Goal: Transaction & Acquisition: Purchase product/service

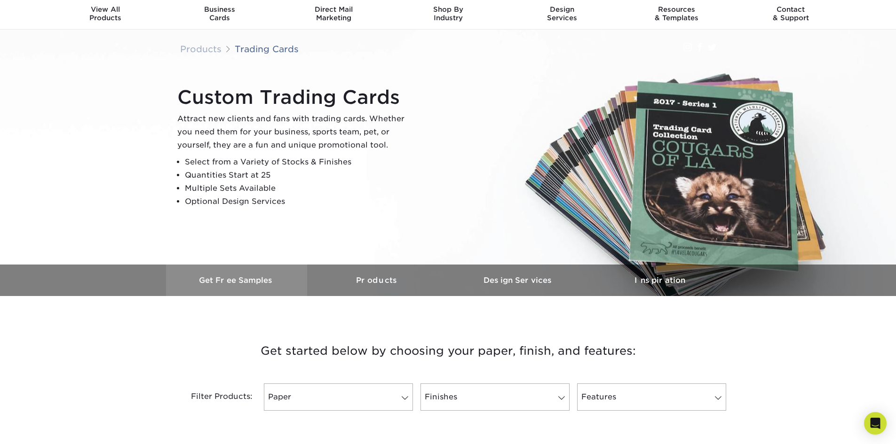
scroll to position [47, 0]
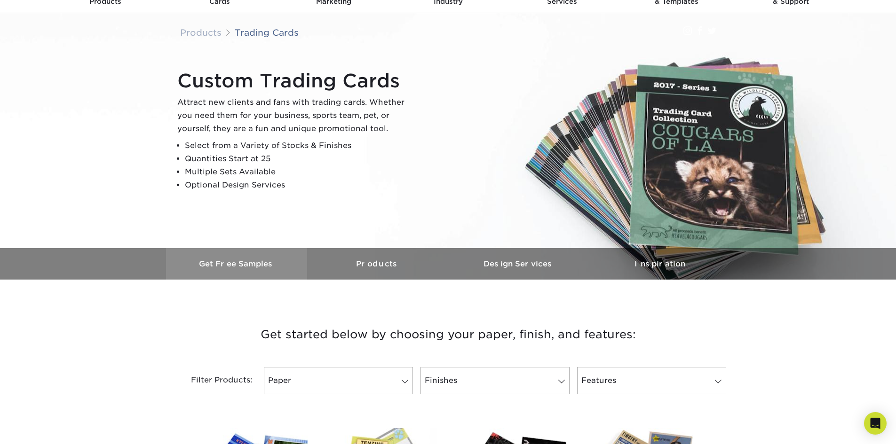
click at [264, 269] on link "Get Free Samples" at bounding box center [236, 264] width 141 height 32
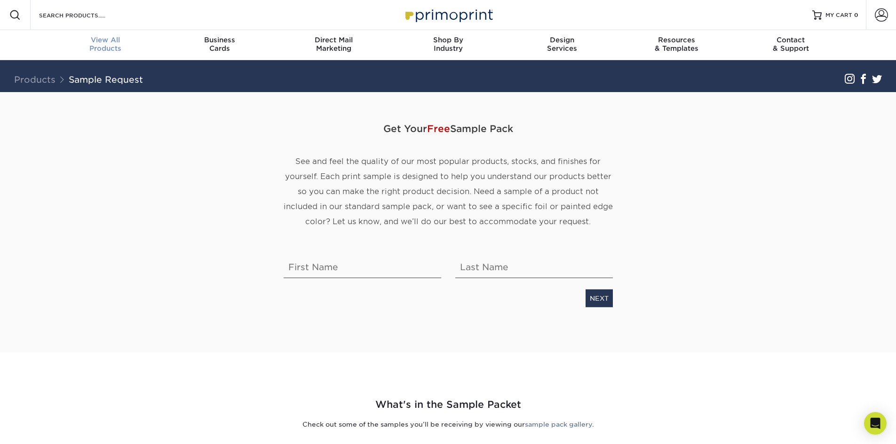
click at [95, 48] on div "View All Products" at bounding box center [105, 44] width 114 height 17
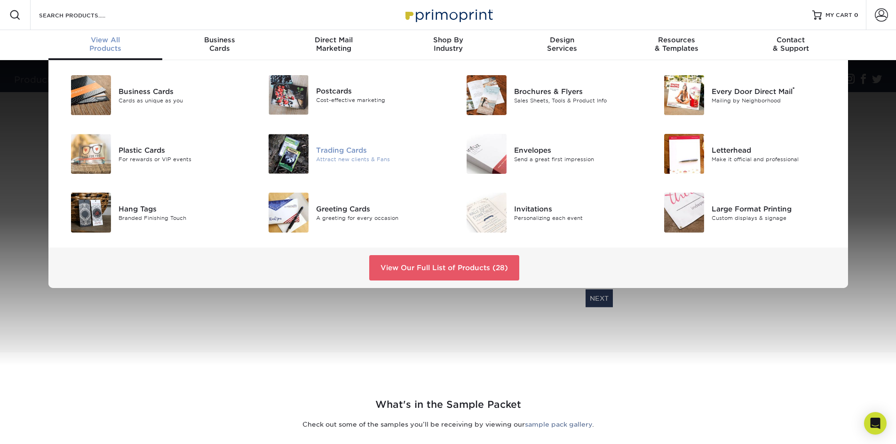
click at [331, 148] on div "Trading Cards" at bounding box center [378, 150] width 125 height 10
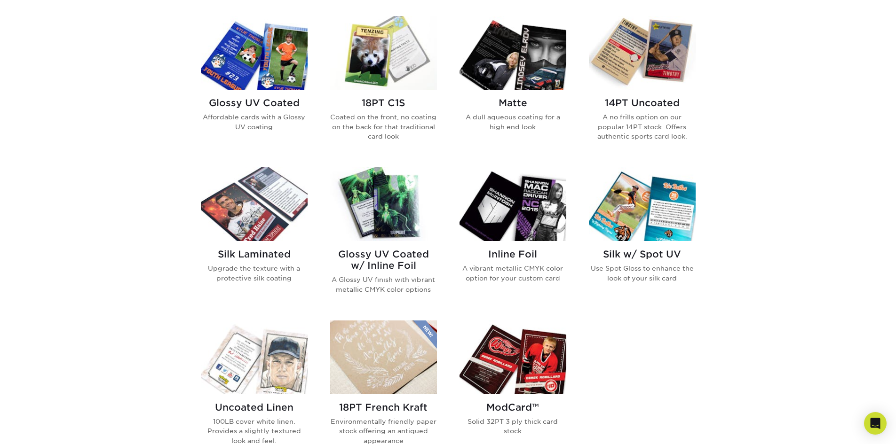
scroll to position [470, 0]
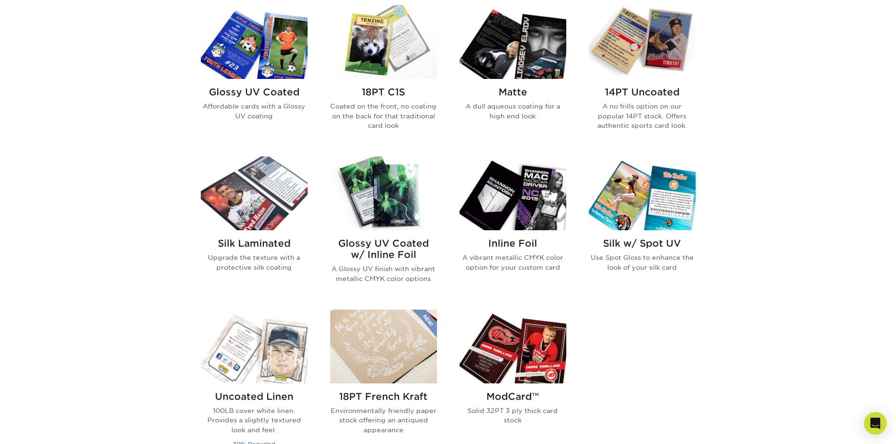
click at [280, 222] on img at bounding box center [254, 194] width 107 height 74
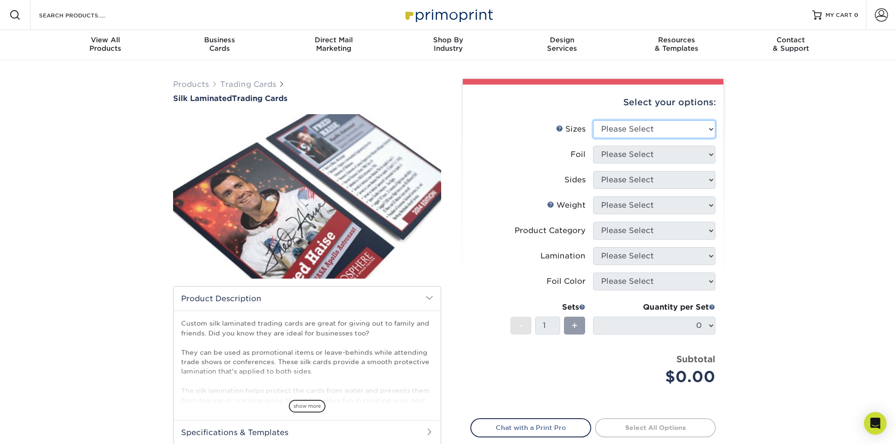
click at [682, 124] on select "Please Select 2.5" x 3.5"" at bounding box center [654, 129] width 122 height 18
select select "2.50x3.50"
click at [593, 120] on select "Please Select 2.5" x 3.5"" at bounding box center [654, 129] width 122 height 18
click at [656, 158] on select "Please Select No Yes" at bounding box center [654, 155] width 122 height 18
select select "0"
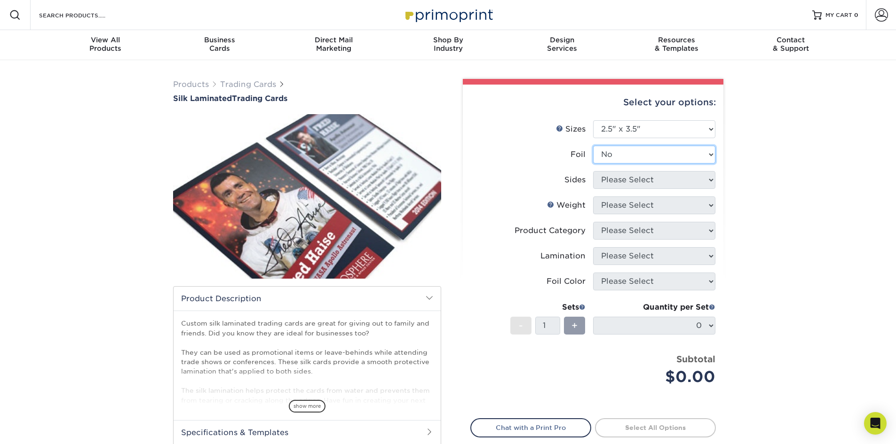
click at [593, 146] on select "Please Select No Yes" at bounding box center [654, 155] width 122 height 18
click at [647, 174] on select "Please Select Print Both Sides Print Front Only" at bounding box center [654, 180] width 122 height 18
select select "13abbda7-1d64-4f25-8bb2-c179b224825d"
click at [593, 171] on select "Please Select Print Both Sides Print Front Only" at bounding box center [654, 180] width 122 height 18
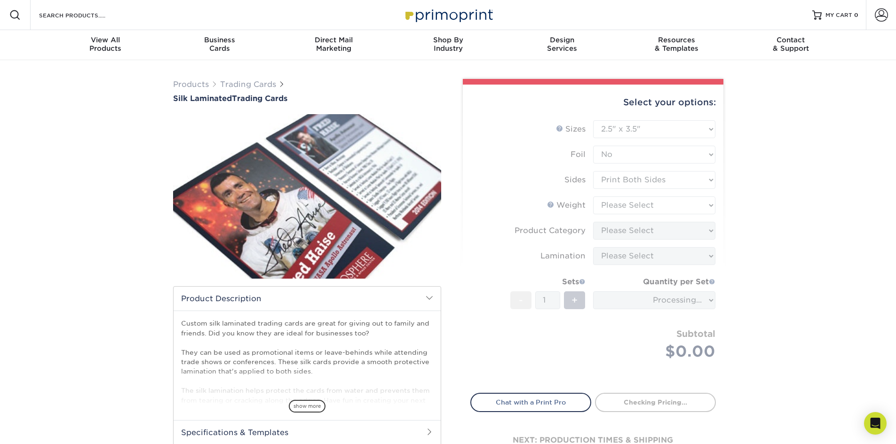
click at [650, 205] on form "Sizes Help Sizes Please Select 2.5" x 3.5" Foil Please Select No Yes -" at bounding box center [592, 251] width 245 height 262
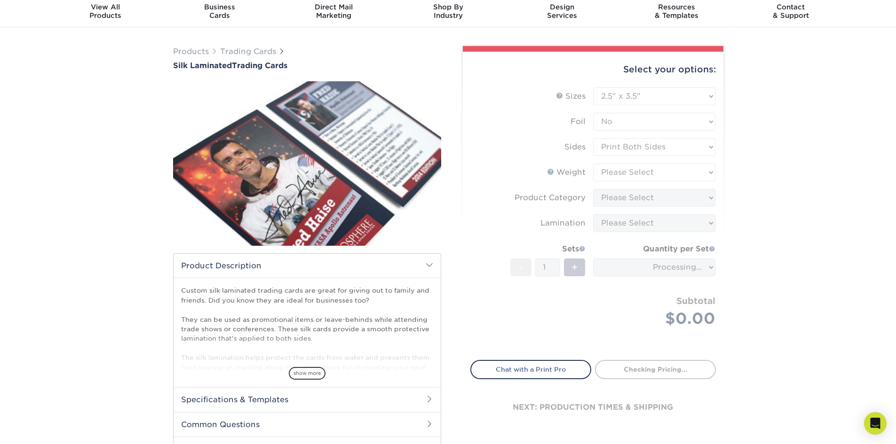
scroll to position [47, 0]
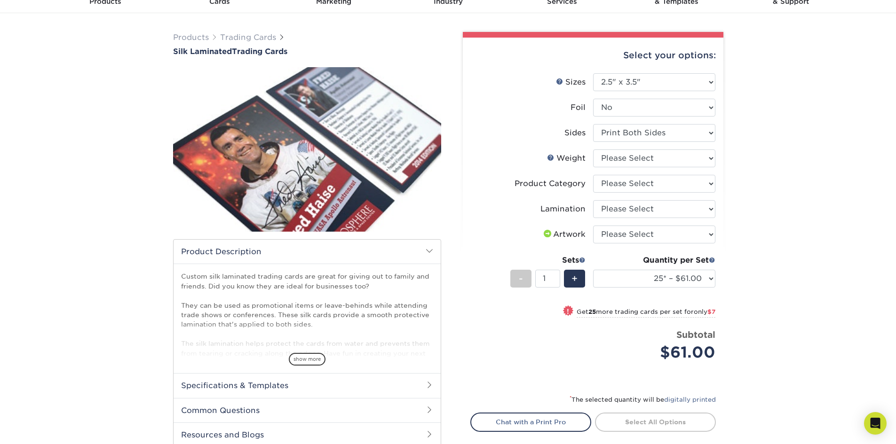
click at [666, 269] on div "Quantity per Set 25* – $61.00 50* – $68.00 75* – $74.00 100* – $81.00 250* – $8…" at bounding box center [654, 277] width 122 height 44
click at [662, 280] on select "25* – $61.00 50* – $68.00 75* – $74.00 100* – $81.00 250* – $88.00 500 – $98.00…" at bounding box center [654, 279] width 122 height 18
click at [495, 241] on label "Artwork" at bounding box center [532, 235] width 122 height 18
click at [599, 233] on select "Please Select I will upload files I need a design - $100" at bounding box center [654, 235] width 122 height 18
select select "design"
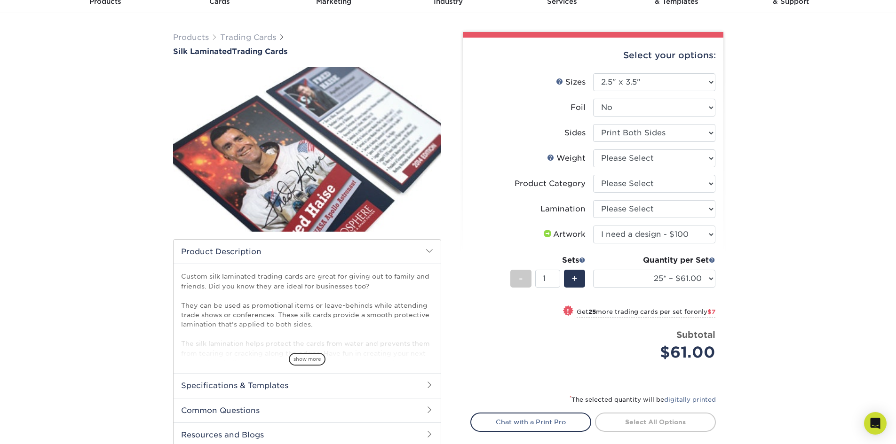
click at [593, 226] on select "Please Select I will upload files I need a design - $100" at bounding box center [654, 235] width 122 height 18
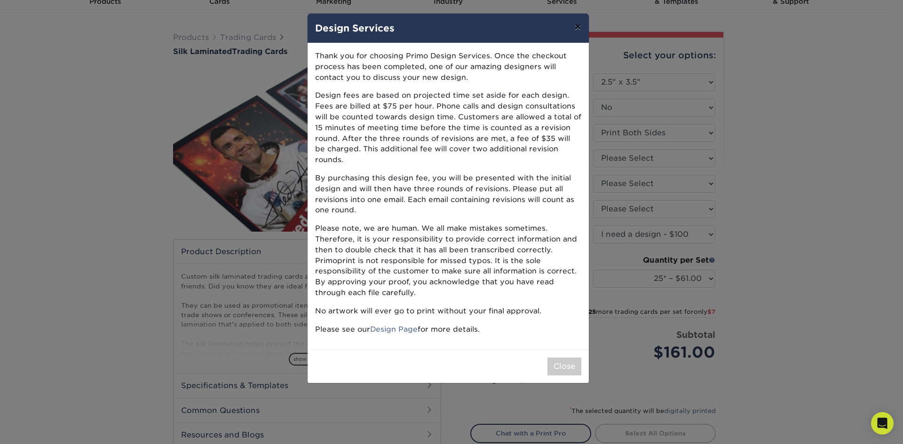
click at [579, 35] on button "×" at bounding box center [578, 27] width 22 height 26
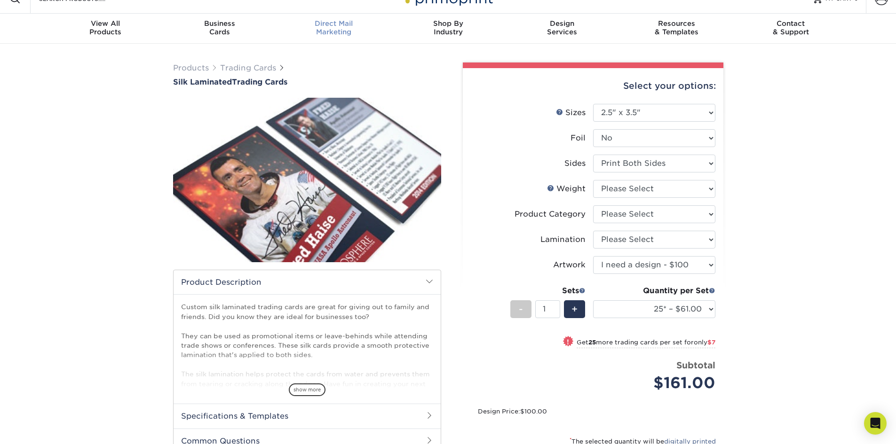
scroll to position [0, 0]
